Goal: Task Accomplishment & Management: Manage account settings

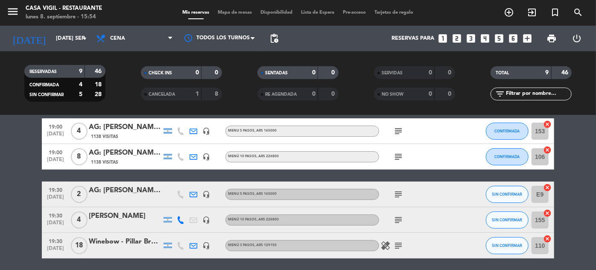
scroll to position [77, 0]
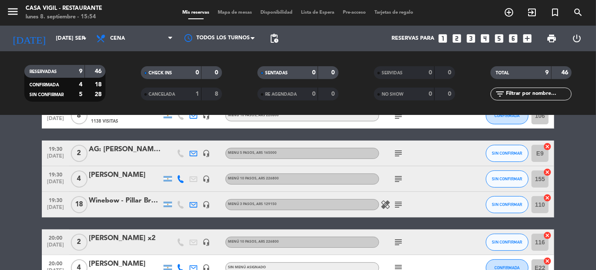
click at [60, 176] on span "19:30" at bounding box center [55, 174] width 21 height 10
click at [504, 200] on button "SIN CONFIRMAR" at bounding box center [507, 204] width 43 height 17
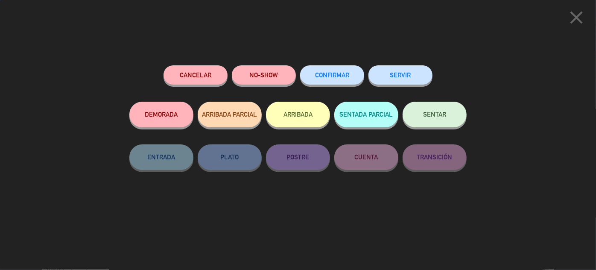
click at [327, 67] on button "CONFIRMAR" at bounding box center [332, 74] width 64 height 19
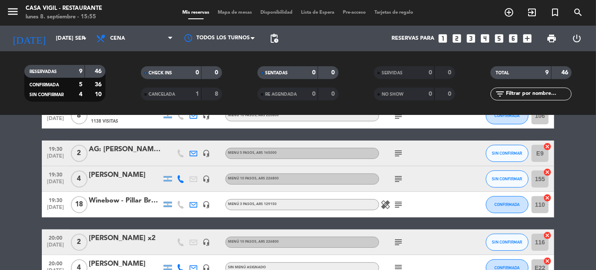
click at [57, 181] on span "[DATE]" at bounding box center [55, 184] width 21 height 10
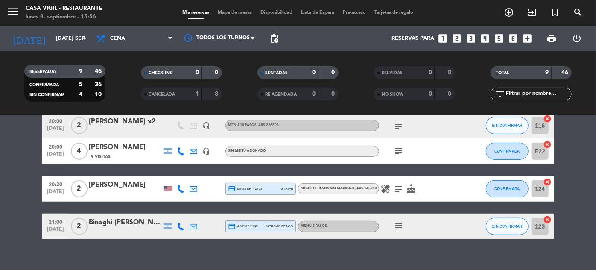
scroll to position [155, 0]
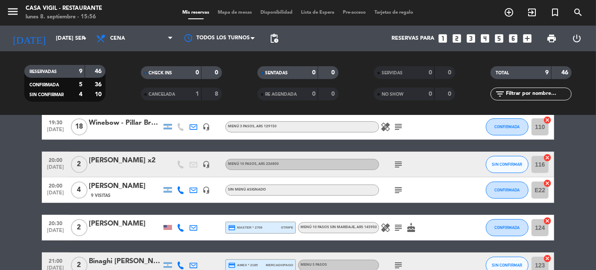
click at [60, 161] on span "20:00" at bounding box center [55, 160] width 21 height 10
click at [135, 158] on div "[PERSON_NAME] x2" at bounding box center [125, 160] width 73 height 11
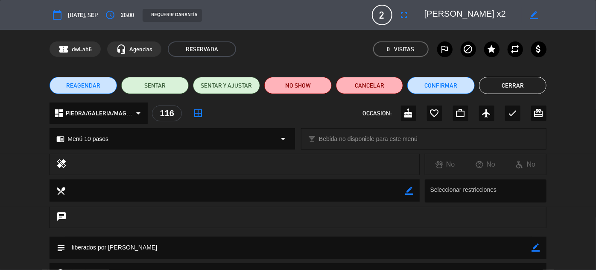
click at [502, 84] on button "Cerrar" at bounding box center [512, 85] width 67 height 17
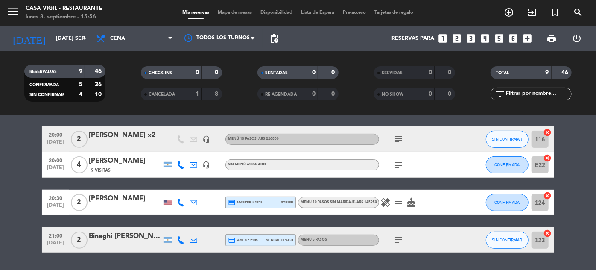
scroll to position [194, 0]
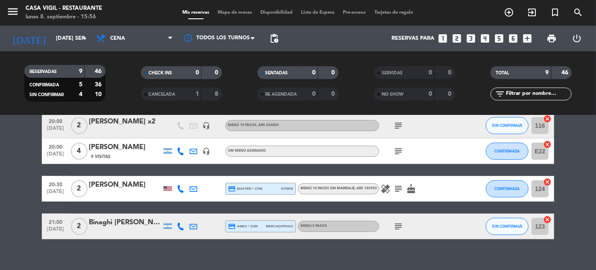
click at [49, 226] on span "[DATE]" at bounding box center [55, 231] width 21 height 10
click at [496, 225] on span "SIN CONFIRMAR" at bounding box center [508, 226] width 30 height 5
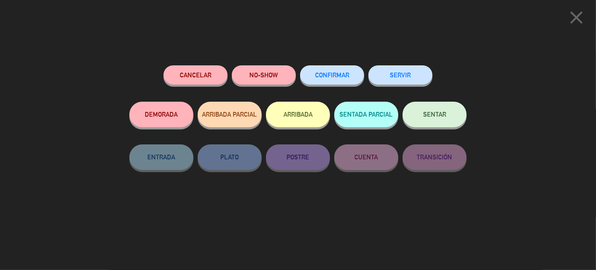
click at [335, 76] on span "CONFIRMAR" at bounding box center [332, 74] width 34 height 7
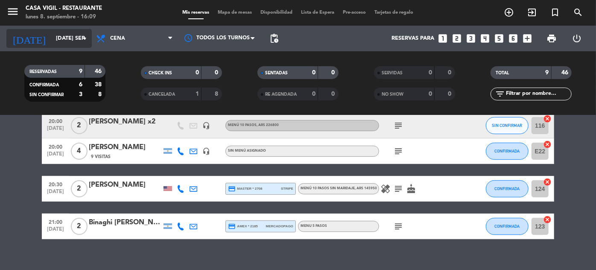
click at [52, 34] on input "[DATE] sep." at bounding box center [88, 38] width 73 height 15
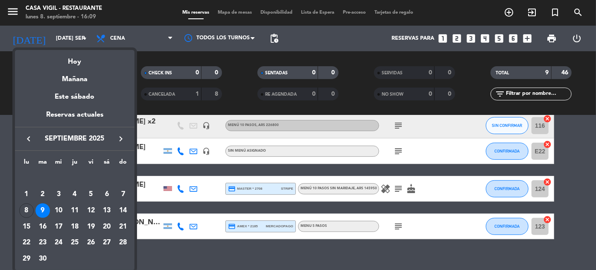
click at [425, 259] on div at bounding box center [298, 135] width 596 height 270
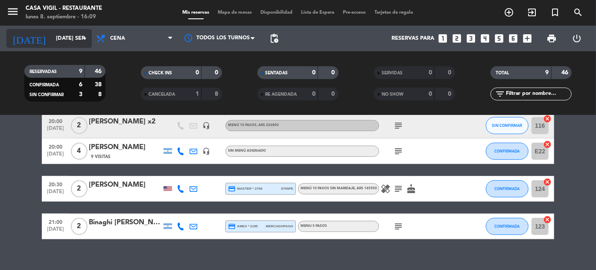
click at [52, 43] on input "[DATE] sep." at bounding box center [88, 38] width 73 height 15
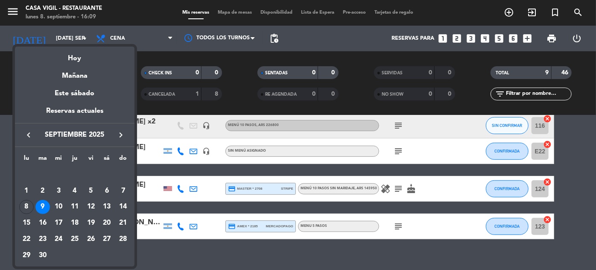
click at [127, 38] on div at bounding box center [298, 135] width 596 height 270
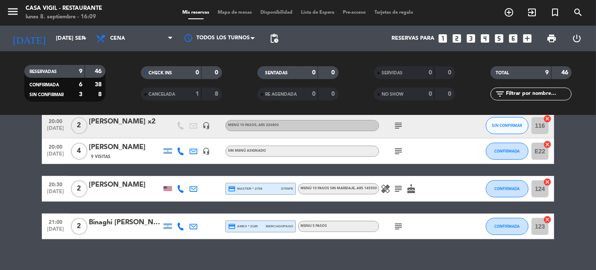
click at [127, 38] on span "Cena" at bounding box center [134, 38] width 85 height 19
click at [55, 43] on input "[DATE] sep." at bounding box center [88, 38] width 73 height 15
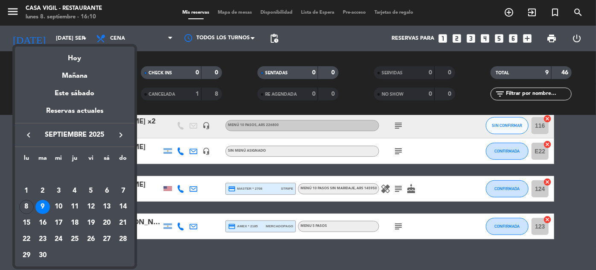
click at [122, 130] on icon "keyboard_arrow_right" at bounding box center [121, 135] width 10 height 10
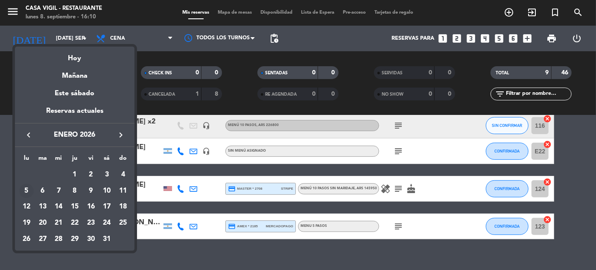
click at [26, 192] on div "5" at bounding box center [26, 191] width 15 height 15
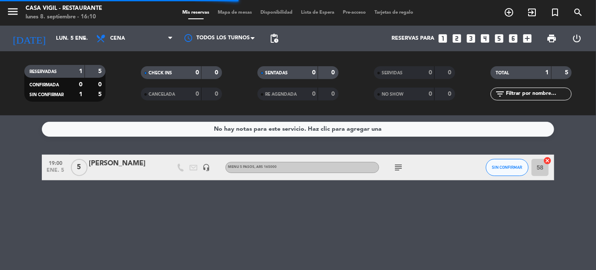
scroll to position [0, 0]
click at [106, 166] on div "[PERSON_NAME]" at bounding box center [125, 163] width 73 height 11
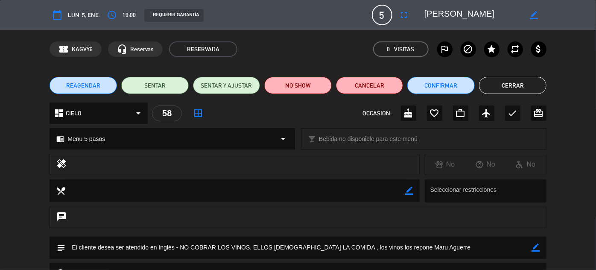
click at [509, 80] on button "Cerrar" at bounding box center [512, 85] width 67 height 17
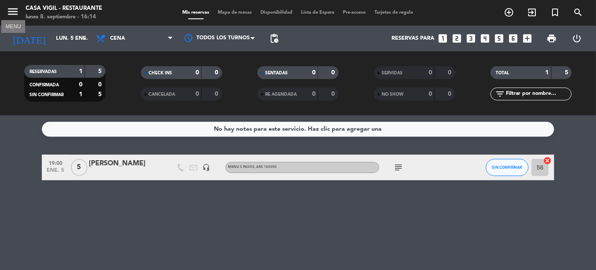
click at [15, 8] on icon "menu" at bounding box center [12, 11] width 13 height 13
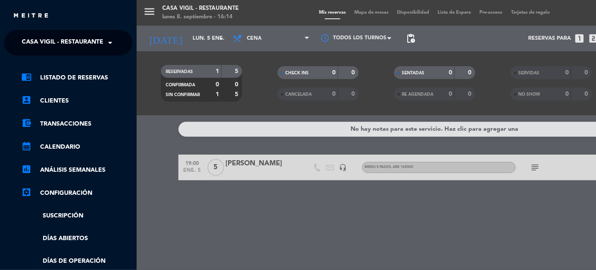
click at [101, 44] on span "Casa Vigil - Restaurante" at bounding box center [63, 43] width 82 height 18
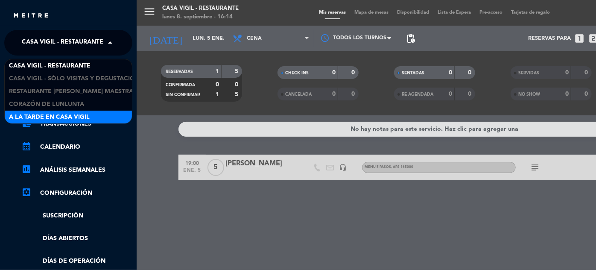
click at [67, 119] on span "A la tarde en Casa Vigil" at bounding box center [49, 117] width 81 height 10
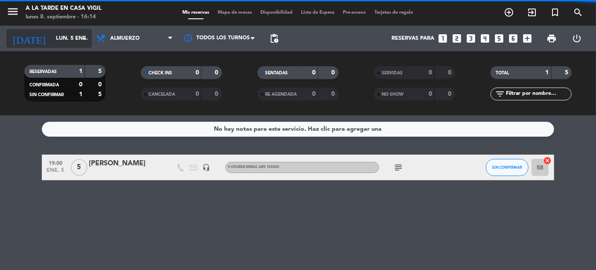
click at [72, 43] on input "lun. 5 ene." at bounding box center [88, 38] width 73 height 15
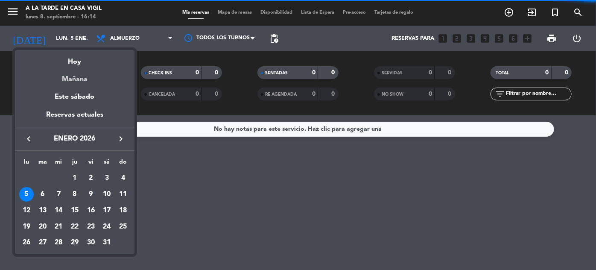
click at [72, 73] on div "Mañana" at bounding box center [75, 76] width 120 height 18
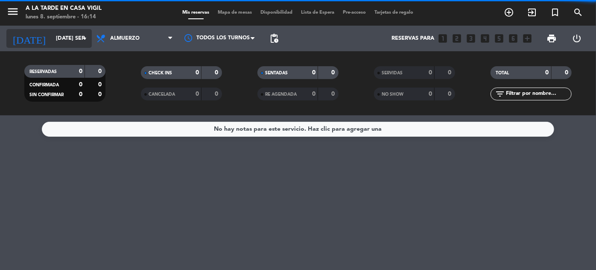
click at [65, 44] on input "[DATE] sep." at bounding box center [88, 38] width 73 height 15
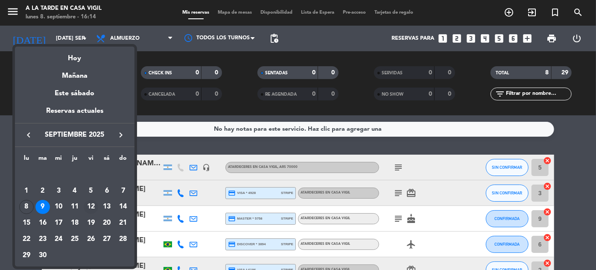
click at [92, 206] on div "12" at bounding box center [91, 207] width 15 height 15
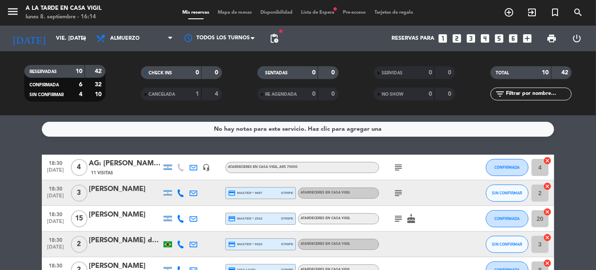
click at [542, 92] on input "text" at bounding box center [538, 93] width 66 height 9
click at [146, 189] on div "[PERSON_NAME]" at bounding box center [125, 189] width 73 height 11
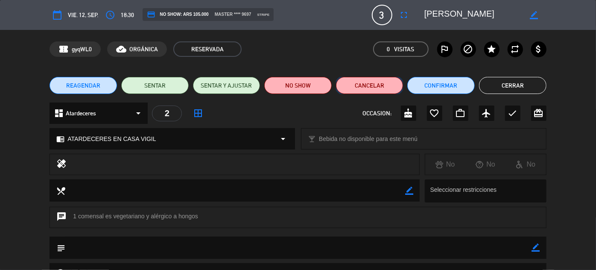
click at [377, 85] on button "Cancelar" at bounding box center [369, 85] width 67 height 17
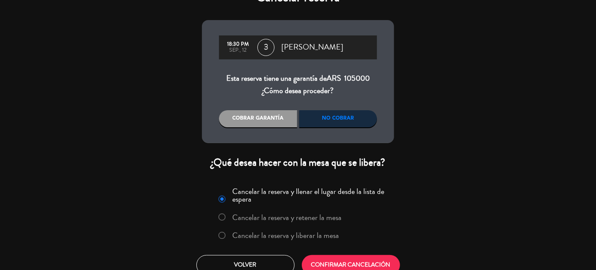
scroll to position [31, 0]
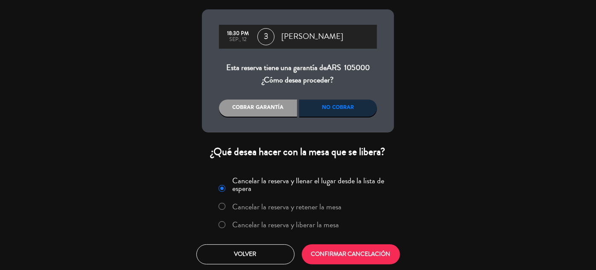
click at [322, 223] on label "Cancelar la reserva y liberar la mesa" at bounding box center [286, 225] width 107 height 8
click at [371, 255] on button "CONFIRMAR CANCELACIÓN" at bounding box center [351, 254] width 98 height 20
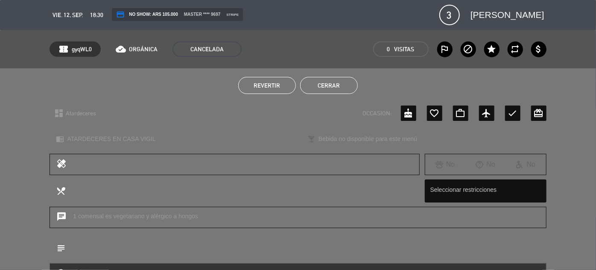
click at [327, 85] on button "Cerrar" at bounding box center [329, 85] width 58 height 17
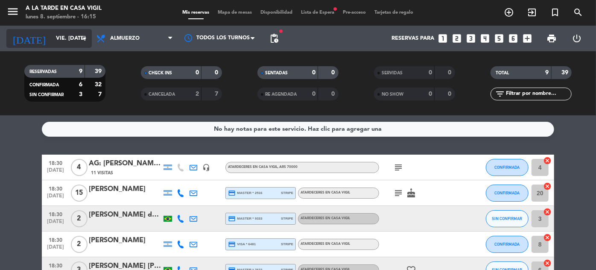
click at [52, 31] on input "vie. [DATE]" at bounding box center [88, 38] width 73 height 15
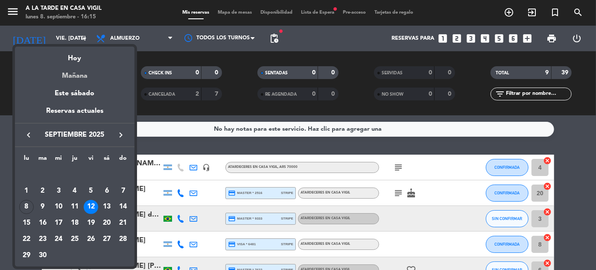
click at [70, 78] on div "Mañana" at bounding box center [75, 73] width 120 height 18
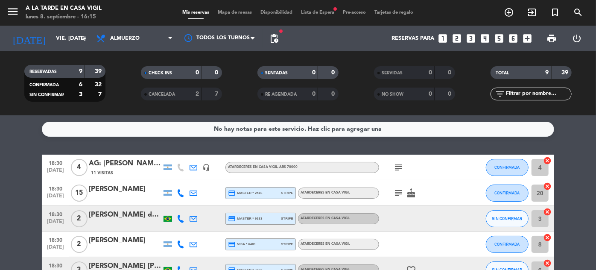
type input "[DATE] sep."
click at [537, 90] on input "text" at bounding box center [538, 93] width 66 height 9
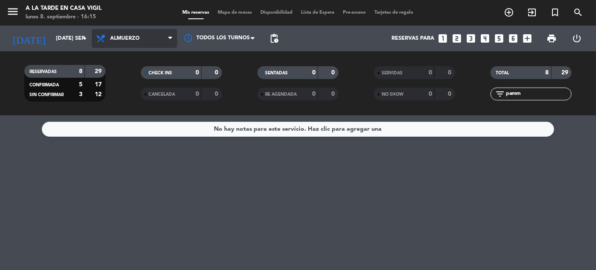
click at [123, 32] on span "Almuerzo" at bounding box center [134, 38] width 85 height 19
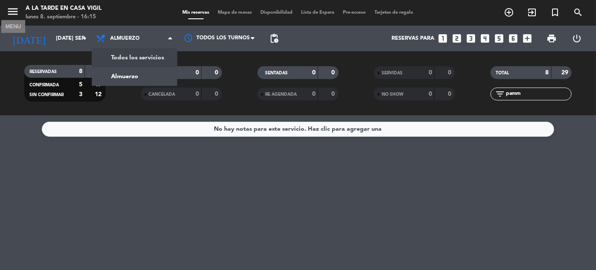
click at [7, 10] on icon "menu" at bounding box center [12, 11] width 13 height 13
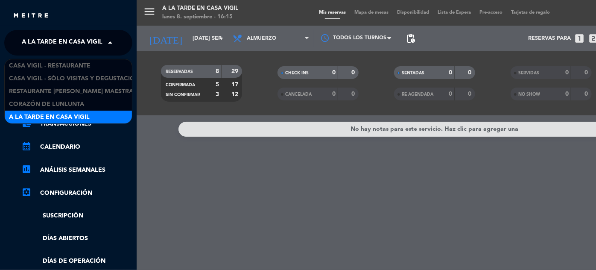
click at [87, 37] on span "A la tarde en Casa Vigil" at bounding box center [62, 43] width 81 height 18
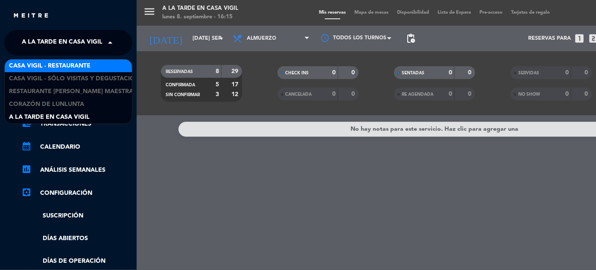
click at [76, 66] on span "Casa Vigil - Restaurante" at bounding box center [50, 66] width 82 height 10
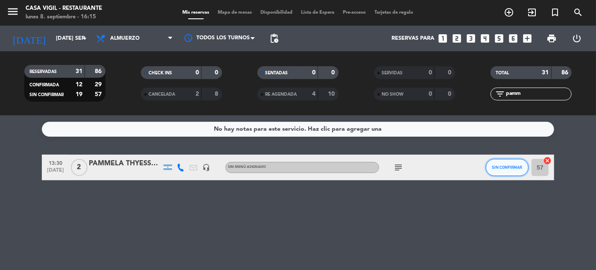
click at [512, 170] on button "SIN CONFIRMAR" at bounding box center [507, 167] width 43 height 17
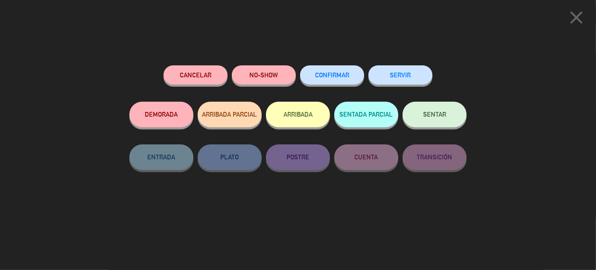
click at [344, 70] on button "CONFIRMAR" at bounding box center [332, 74] width 64 height 19
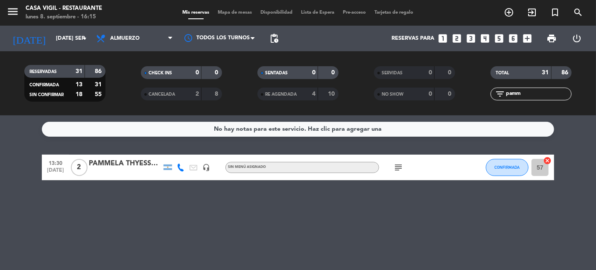
click at [531, 91] on input "pamm" at bounding box center [538, 93] width 66 height 9
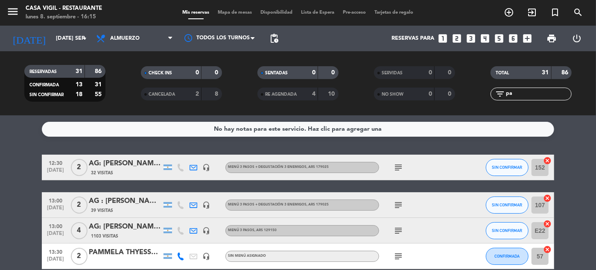
type input "p"
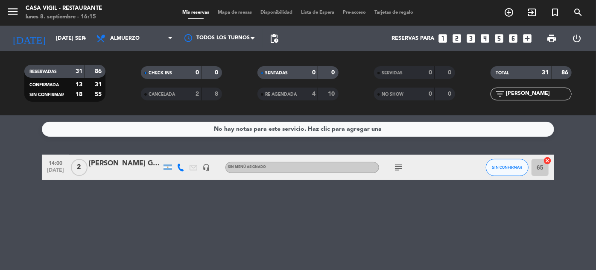
click at [94, 162] on div "[PERSON_NAME] GOES" at bounding box center [125, 163] width 73 height 11
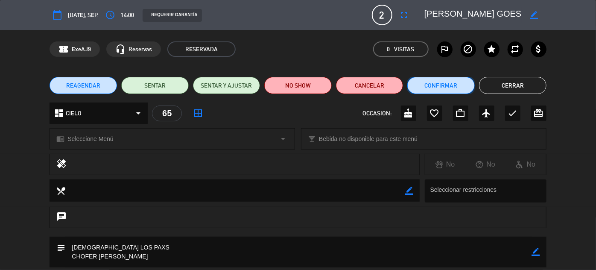
click at [450, 86] on button "Confirmar" at bounding box center [441, 85] width 67 height 17
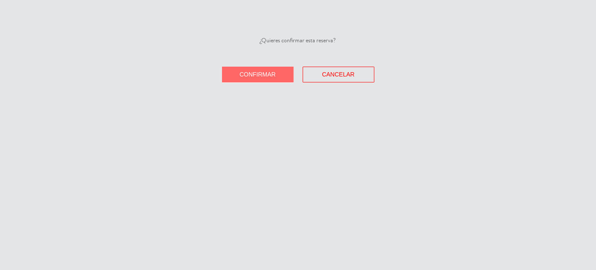
click at [285, 67] on button "Confirmar" at bounding box center [258, 75] width 72 height 16
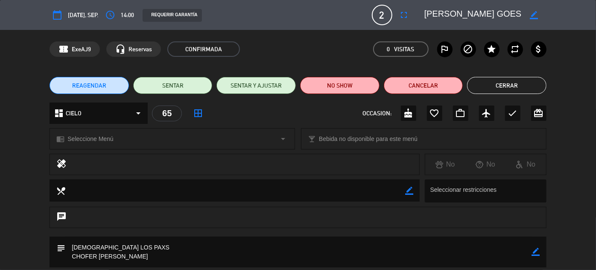
click at [508, 85] on button "Cerrar" at bounding box center [506, 85] width 79 height 17
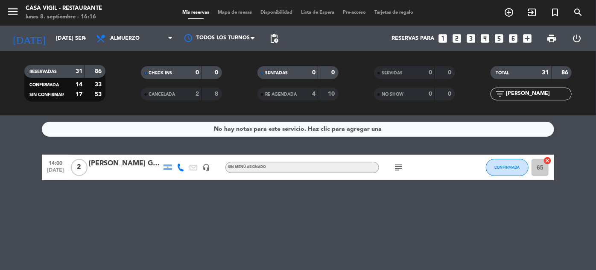
click at [541, 94] on input "[PERSON_NAME]" at bounding box center [538, 93] width 66 height 9
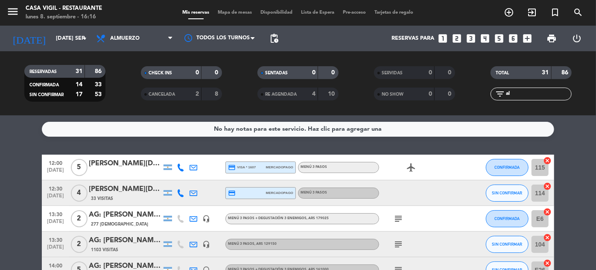
type input "a"
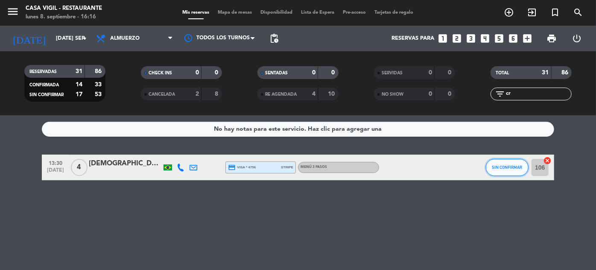
click at [501, 164] on button "SIN CONFIRMAR" at bounding box center [507, 167] width 43 height 17
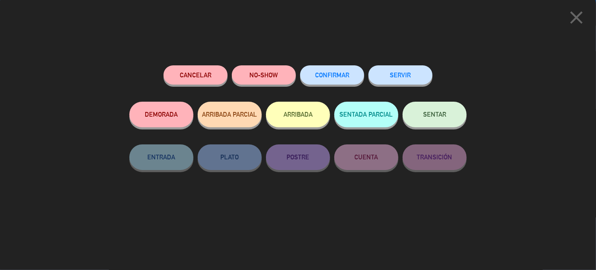
click at [332, 71] on button "CONFIRMAR" at bounding box center [332, 74] width 64 height 19
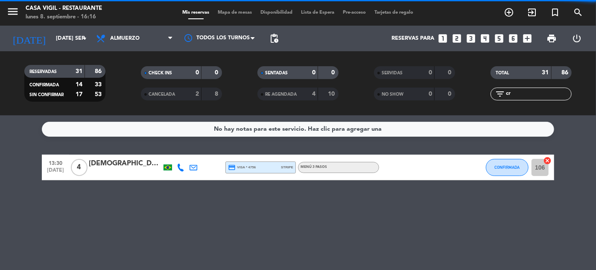
click at [520, 96] on input "cr" at bounding box center [538, 93] width 66 height 9
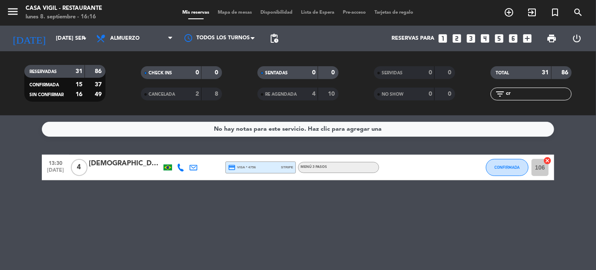
type input "c"
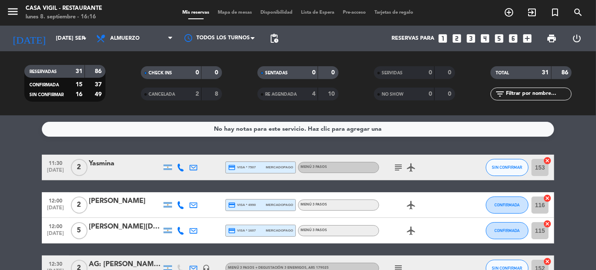
click at [532, 94] on input "text" at bounding box center [538, 93] width 66 height 9
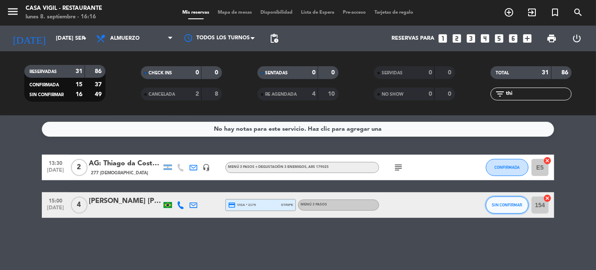
click at [507, 206] on span "SIN CONFIRMAR" at bounding box center [508, 204] width 30 height 5
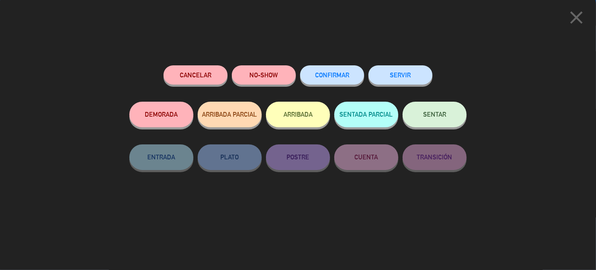
click at [313, 73] on button "CONFIRMAR" at bounding box center [332, 74] width 64 height 19
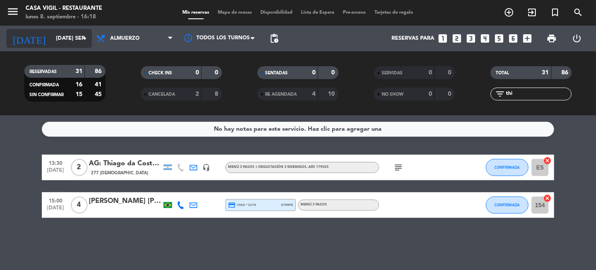
click at [52, 34] on input "[DATE] sep." at bounding box center [88, 38] width 73 height 15
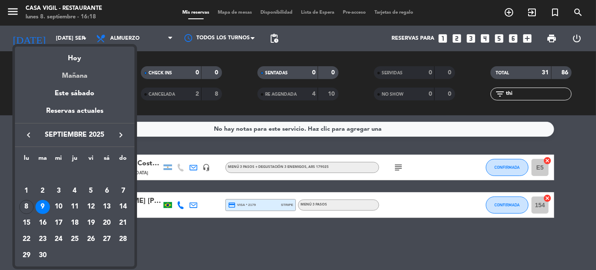
click at [81, 76] on div "Mañana" at bounding box center [75, 73] width 120 height 18
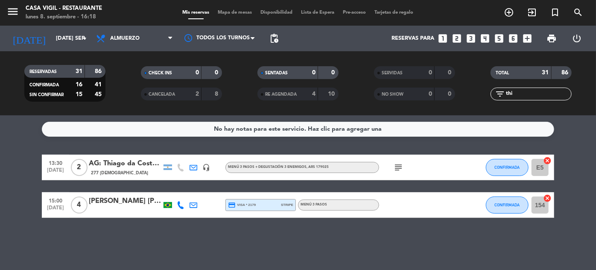
click at [526, 91] on input "thi" at bounding box center [538, 93] width 66 height 9
click at [130, 40] on span "Almuerzo" at bounding box center [124, 38] width 29 height 6
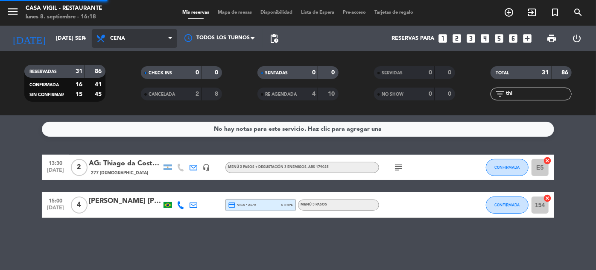
click at [125, 101] on div "menu Casa [PERSON_NAME] - Restaurante lunes 8. septiembre - 16:18 Mis reservas …" at bounding box center [298, 57] width 596 height 115
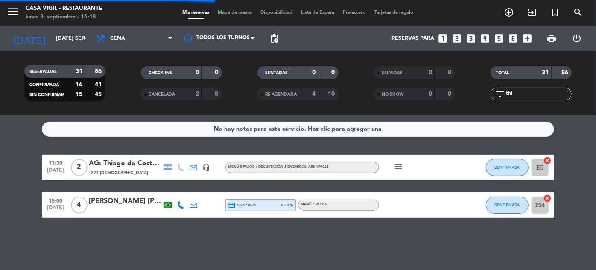
click at [534, 92] on input "thi" at bounding box center [538, 93] width 66 height 9
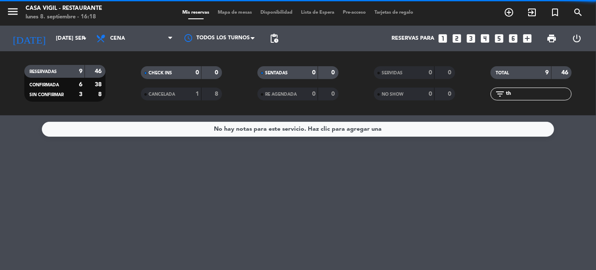
type input "t"
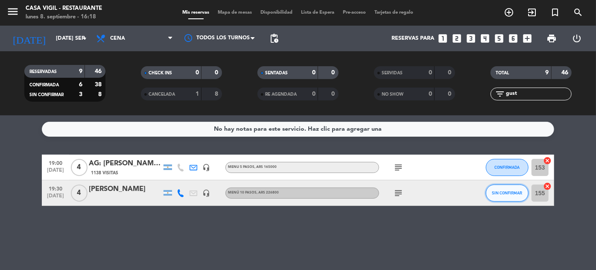
click at [513, 191] on span "SIN CONFIRMAR" at bounding box center [508, 193] width 30 height 5
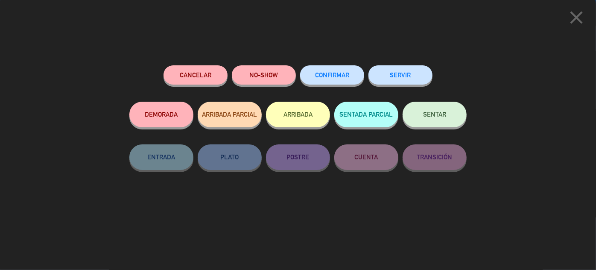
click at [330, 79] on button "CONFIRMAR" at bounding box center [332, 74] width 64 height 19
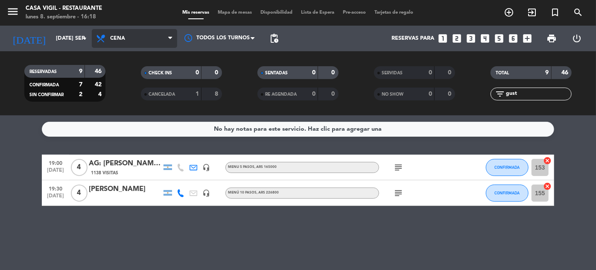
click at [114, 35] on span "Cena" at bounding box center [117, 38] width 15 height 6
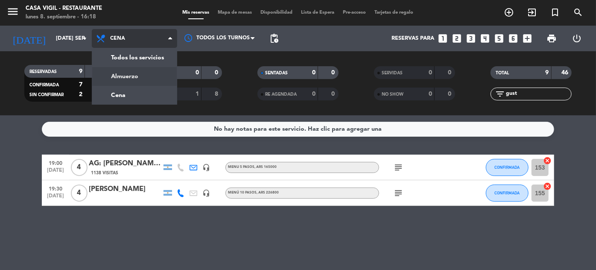
click at [118, 73] on div "menu Casa [PERSON_NAME] - Restaurante lunes 8. septiembre - 16:18 Mis reservas …" at bounding box center [298, 57] width 596 height 115
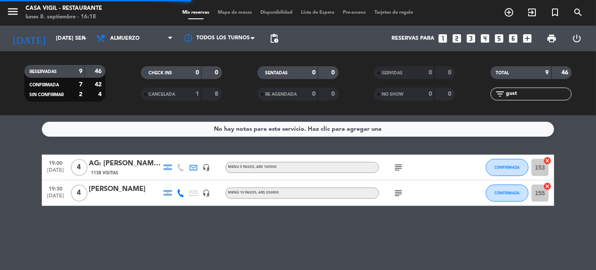
click at [533, 96] on input "gust" at bounding box center [538, 93] width 66 height 9
type input "g"
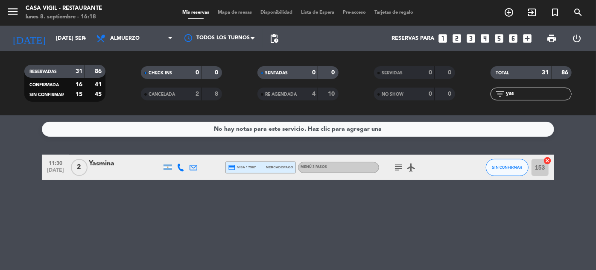
click at [98, 163] on div "Yasmina" at bounding box center [125, 163] width 73 height 11
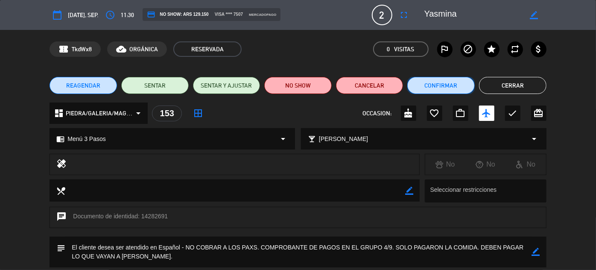
click at [428, 81] on button "Confirmar" at bounding box center [441, 85] width 67 height 17
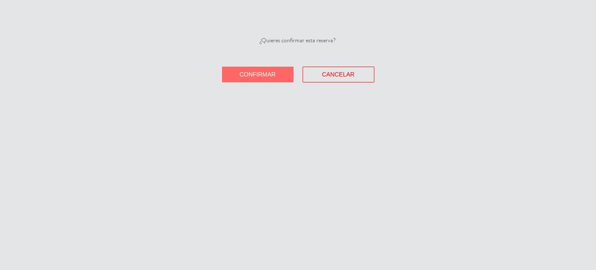
click at [257, 70] on button "Confirmar" at bounding box center [258, 75] width 72 height 16
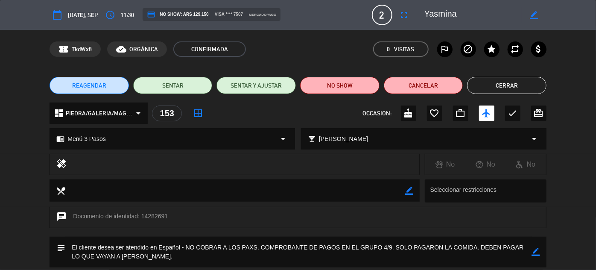
click at [526, 89] on button "Cerrar" at bounding box center [506, 85] width 79 height 17
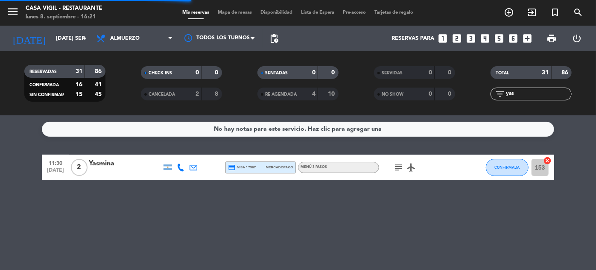
click at [526, 89] on input "yas" at bounding box center [538, 93] width 66 height 9
type input "y"
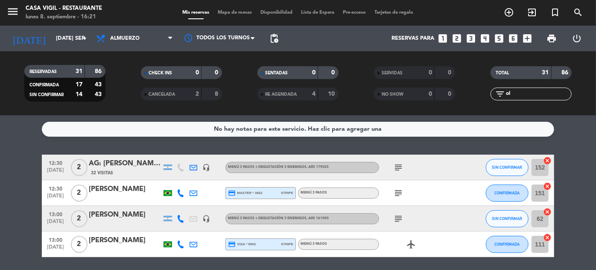
type input "ol"
click at [111, 213] on div "[PERSON_NAME]" at bounding box center [125, 214] width 73 height 11
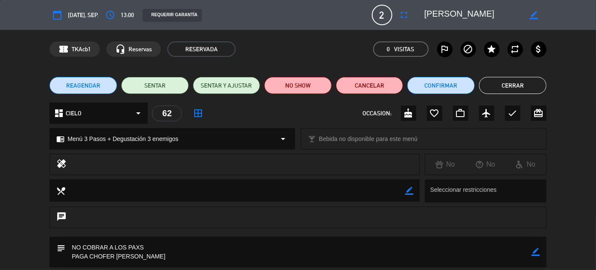
click at [535, 13] on icon "border_color" at bounding box center [535, 15] width 8 height 8
click at [494, 15] on textarea at bounding box center [474, 14] width 98 height 15
type textarea "[PERSON_NAME]"
click at [539, 10] on div at bounding box center [534, 14] width 24 height 15
click at [533, 14] on icon at bounding box center [535, 15] width 8 height 8
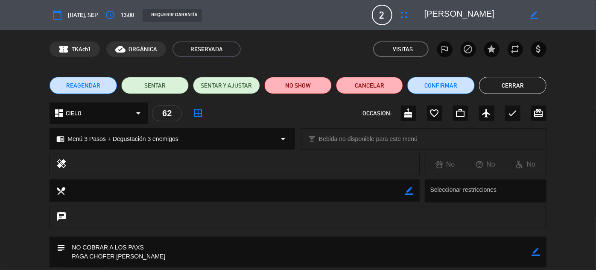
click at [521, 82] on button "Cerrar" at bounding box center [512, 85] width 67 height 17
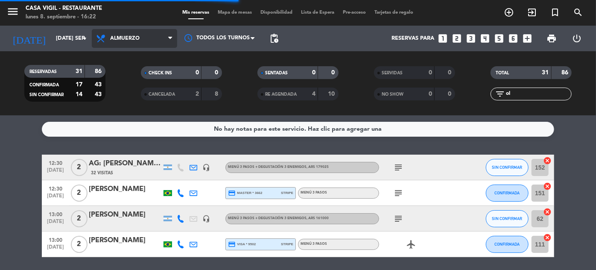
click at [154, 39] on span "Almuerzo" at bounding box center [134, 38] width 85 height 19
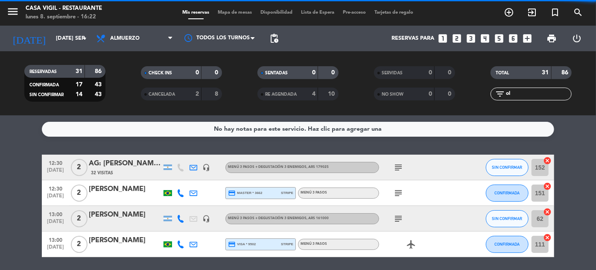
click at [119, 96] on filter-checkbox "RESERVADAS 31 86 CONFIRMADA 17 43 SIN CONFIRMAR 14 43" at bounding box center [64, 83] width 117 height 37
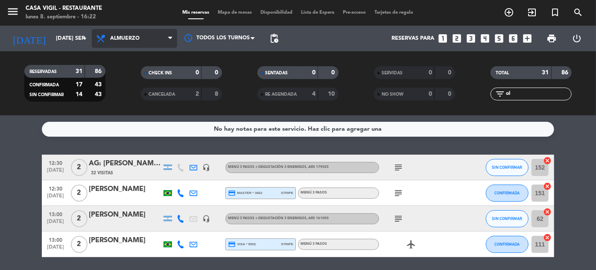
click at [160, 31] on span "Almuerzo" at bounding box center [134, 38] width 85 height 19
click at [125, 91] on div "menu Casa [PERSON_NAME] - Restaurante lunes 8. septiembre - 16:22 Mis reservas …" at bounding box center [298, 57] width 596 height 115
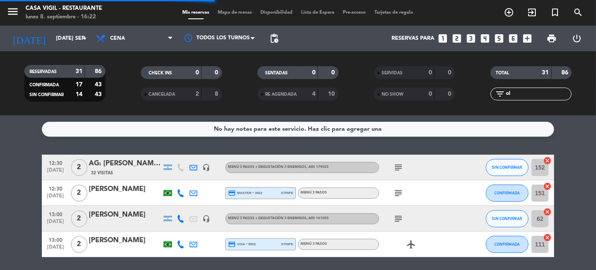
click at [522, 94] on input "ol" at bounding box center [538, 93] width 66 height 9
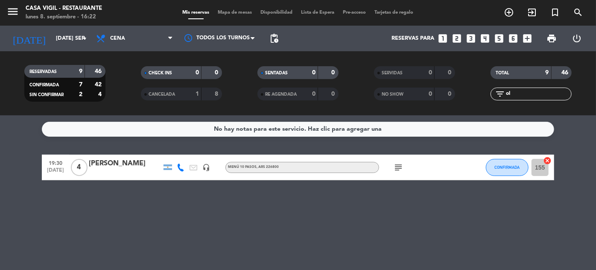
type input "o"
type input "COLL"
click at [135, 164] on div "[PERSON_NAME]" at bounding box center [125, 163] width 73 height 11
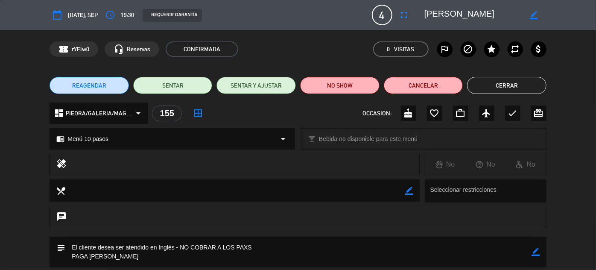
click at [516, 82] on button "Cerrar" at bounding box center [506, 85] width 79 height 17
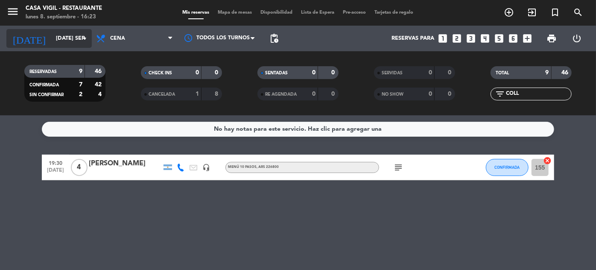
click at [52, 39] on input "[DATE] sep." at bounding box center [88, 38] width 73 height 15
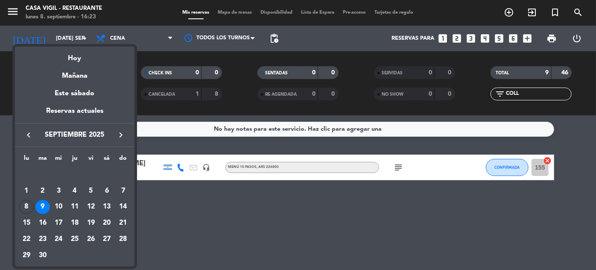
click at [124, 135] on icon "keyboard_arrow_right" at bounding box center [121, 135] width 10 height 10
click at [91, 238] on div "28" at bounding box center [91, 239] width 15 height 15
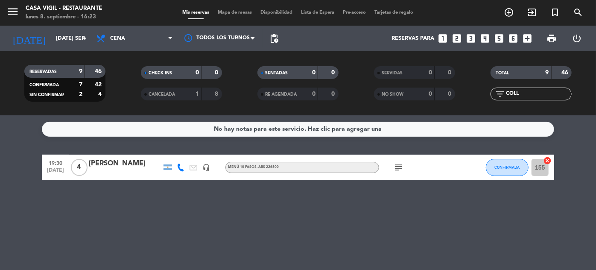
type input "vie. [DATE]"
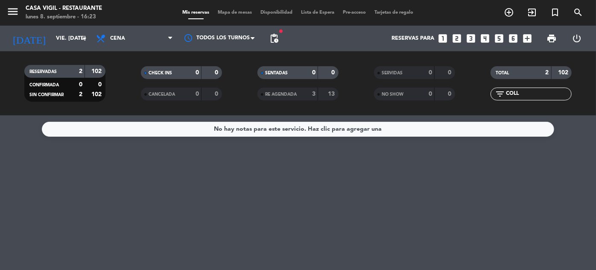
click at [521, 89] on input "COLL" at bounding box center [538, 93] width 66 height 9
type input "C"
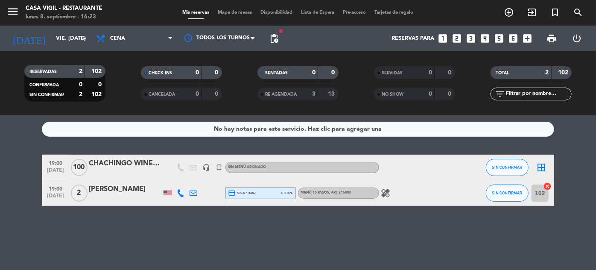
click at [109, 190] on div "[PERSON_NAME]" at bounding box center [125, 189] width 73 height 11
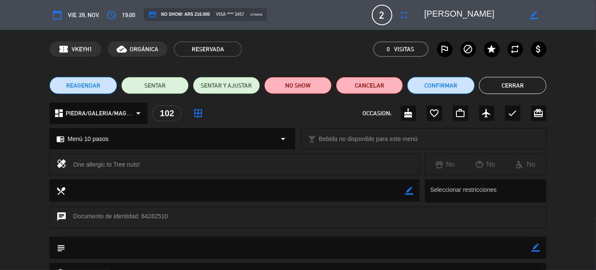
click at [84, 87] on span "REAGENDAR" at bounding box center [83, 85] width 34 height 9
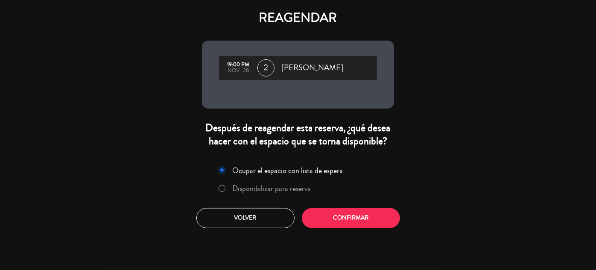
click at [236, 185] on label "Disponibilizar para reserva" at bounding box center [272, 189] width 79 height 8
click at [355, 215] on button "Confirmar" at bounding box center [351, 218] width 98 height 20
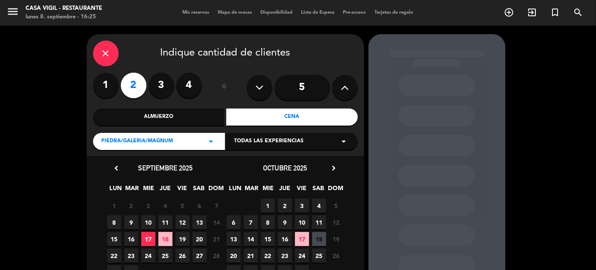
click at [331, 168] on icon "chevron_right" at bounding box center [334, 168] width 9 height 9
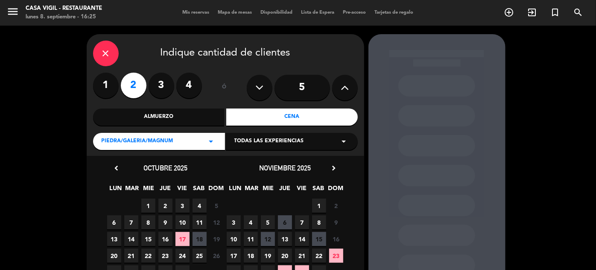
click at [162, 110] on div "Almuerzo" at bounding box center [159, 117] width 132 height 17
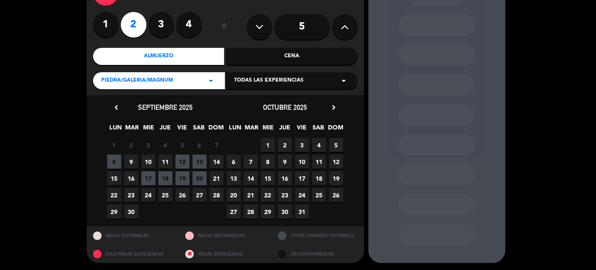
scroll to position [62, 0]
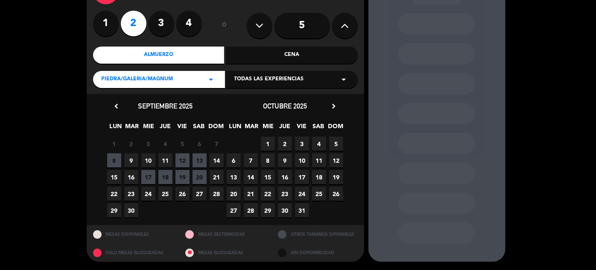
click at [249, 211] on span "28" at bounding box center [251, 210] width 14 height 14
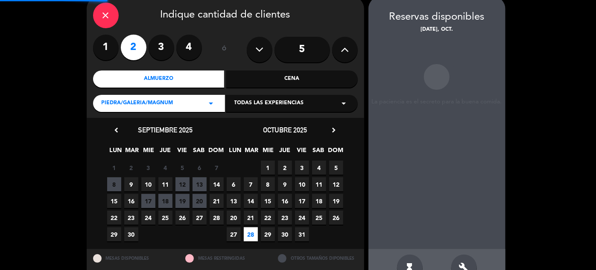
scroll to position [34, 0]
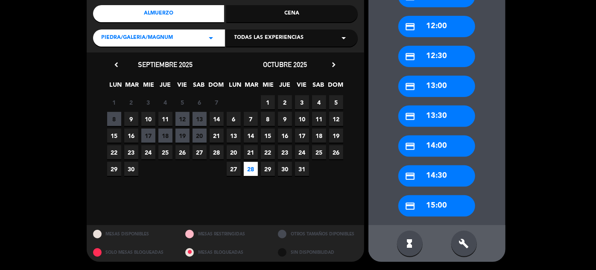
click at [434, 207] on div "credit_card 15:00" at bounding box center [437, 205] width 77 height 21
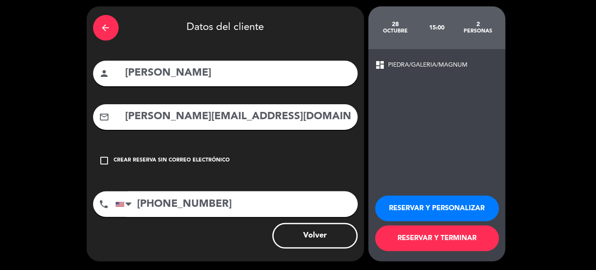
scroll to position [27, 0]
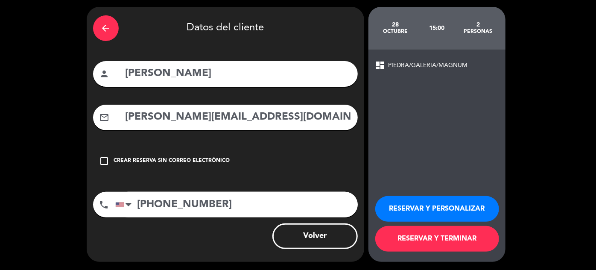
click at [425, 200] on button "RESERVAR Y PERSONALIZAR" at bounding box center [438, 209] width 124 height 26
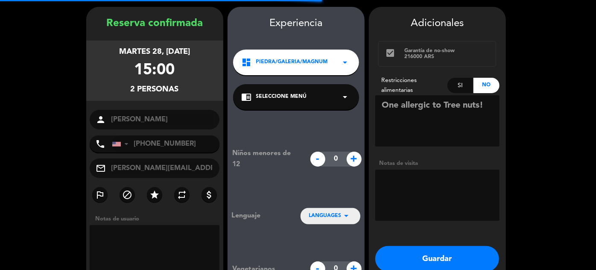
scroll to position [34, 0]
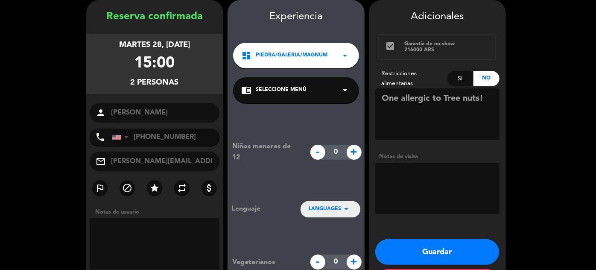
click at [340, 217] on div "Niños menores de 12 - 0 + Lenguaje LANGUAGES arrow_drop_down Vegetarianos - 0 +" at bounding box center [296, 205] width 137 height 205
click at [339, 212] on span "LANGUAGES" at bounding box center [325, 209] width 32 height 9
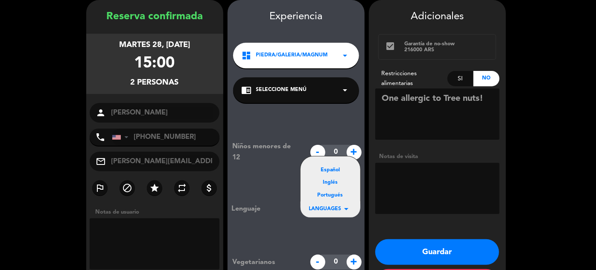
click at [330, 183] on div "Inglés" at bounding box center [330, 183] width 43 height 9
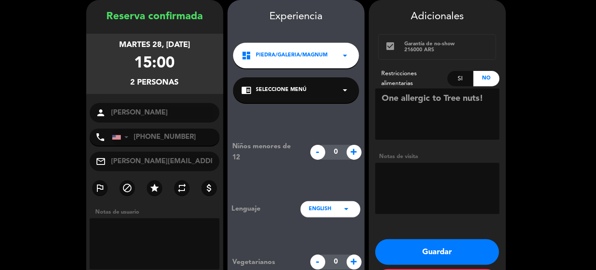
click at [325, 97] on div "chrome_reader_mode Seleccione Menú arrow_drop_down" at bounding box center [296, 90] width 126 height 26
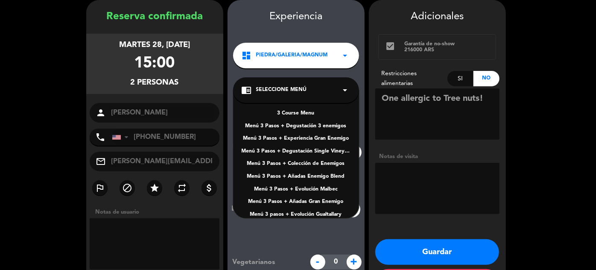
click at [297, 114] on div "3 Course Menu" at bounding box center [296, 113] width 109 height 9
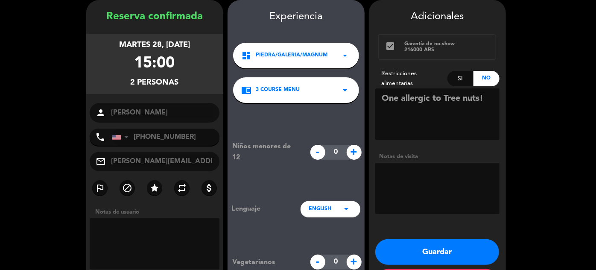
click at [441, 244] on button "Guardar" at bounding box center [438, 252] width 124 height 26
